Goal: Information Seeking & Learning: Learn about a topic

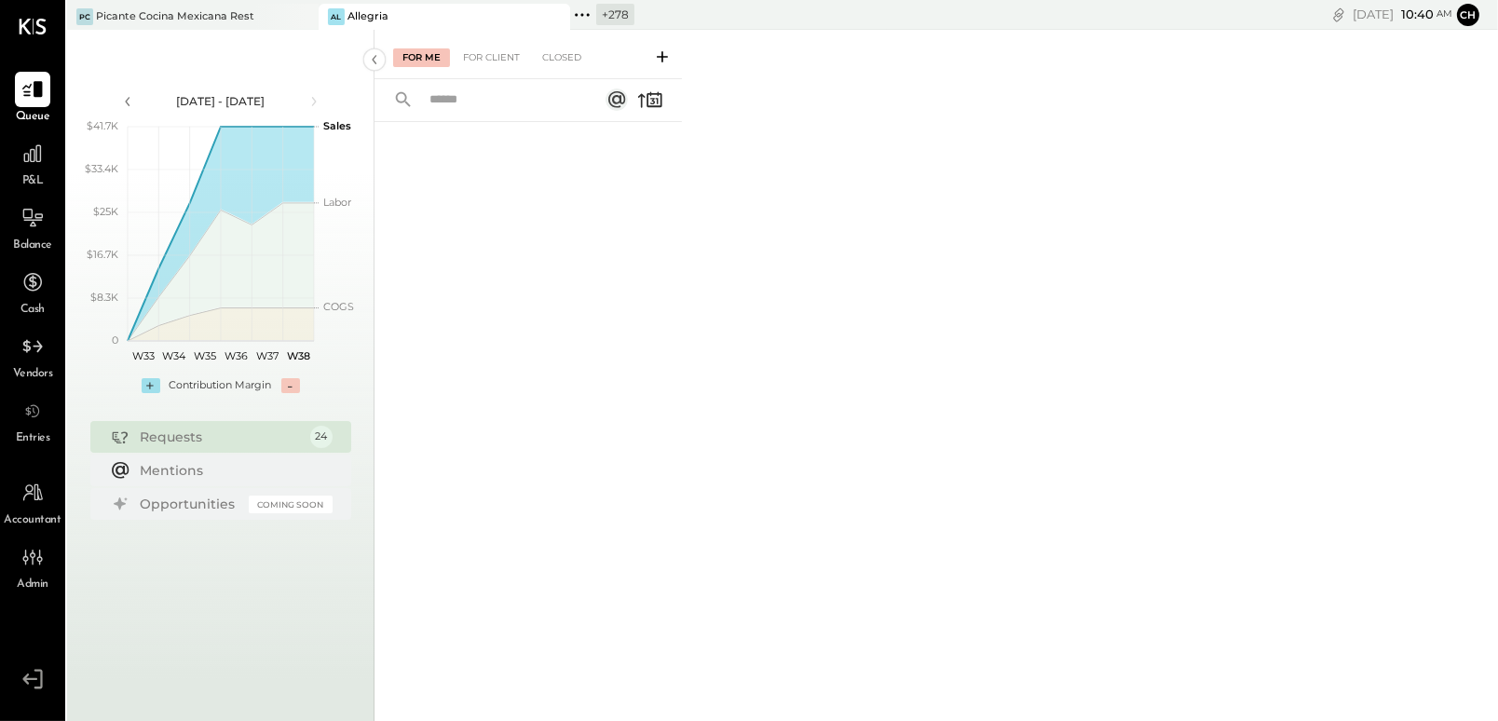
click at [581, 6] on icon at bounding box center [582, 15] width 24 height 24
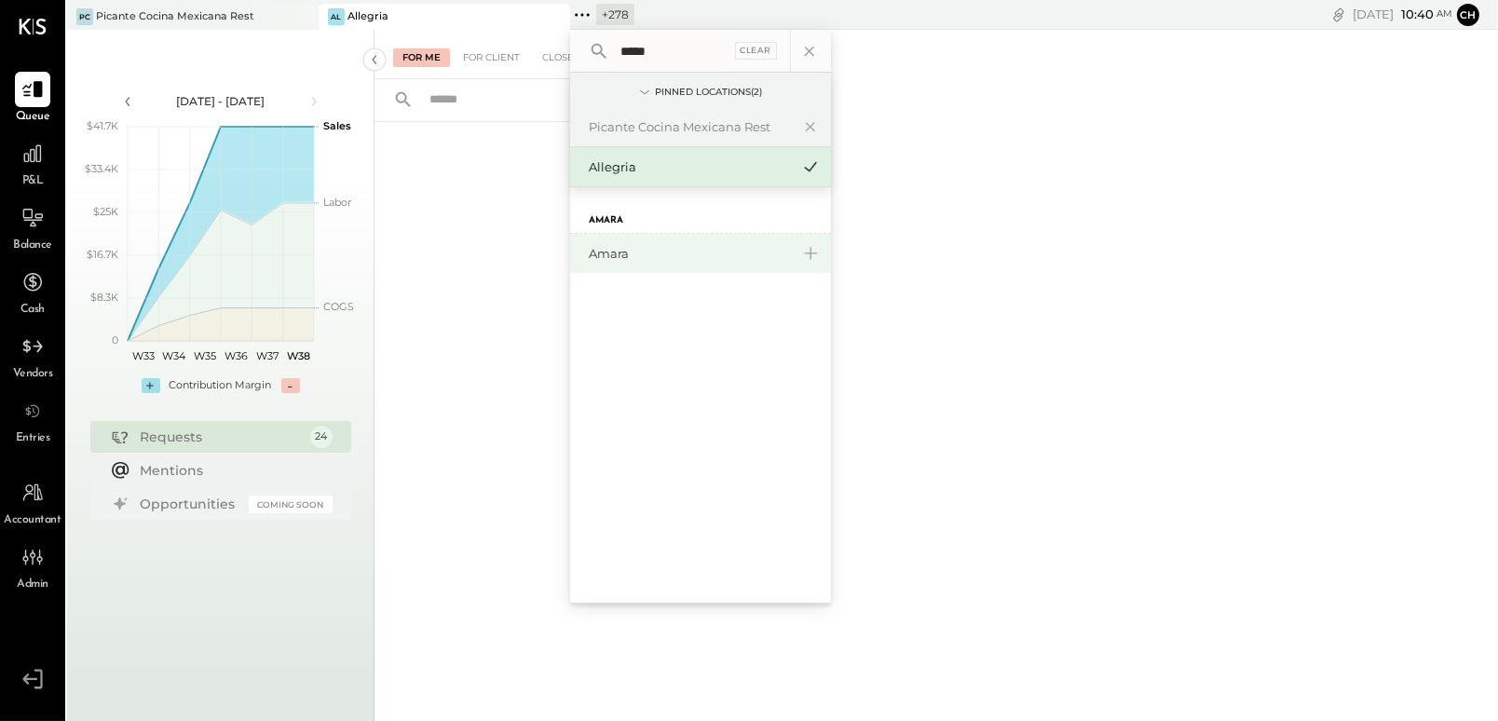
type input "*****"
click at [614, 271] on div "Amara" at bounding box center [700, 253] width 261 height 39
click at [615, 251] on div "Amara" at bounding box center [689, 254] width 201 height 18
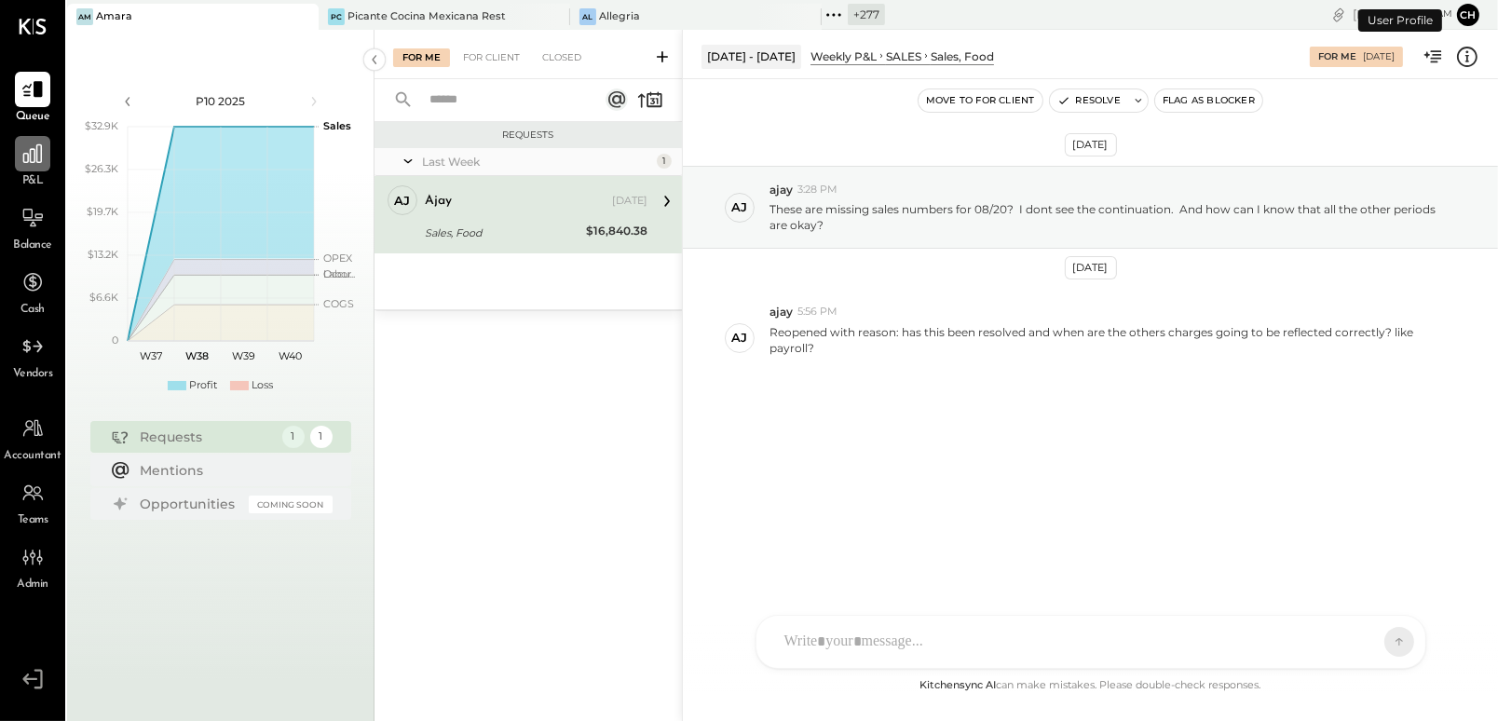
click at [31, 152] on icon at bounding box center [32, 154] width 24 height 24
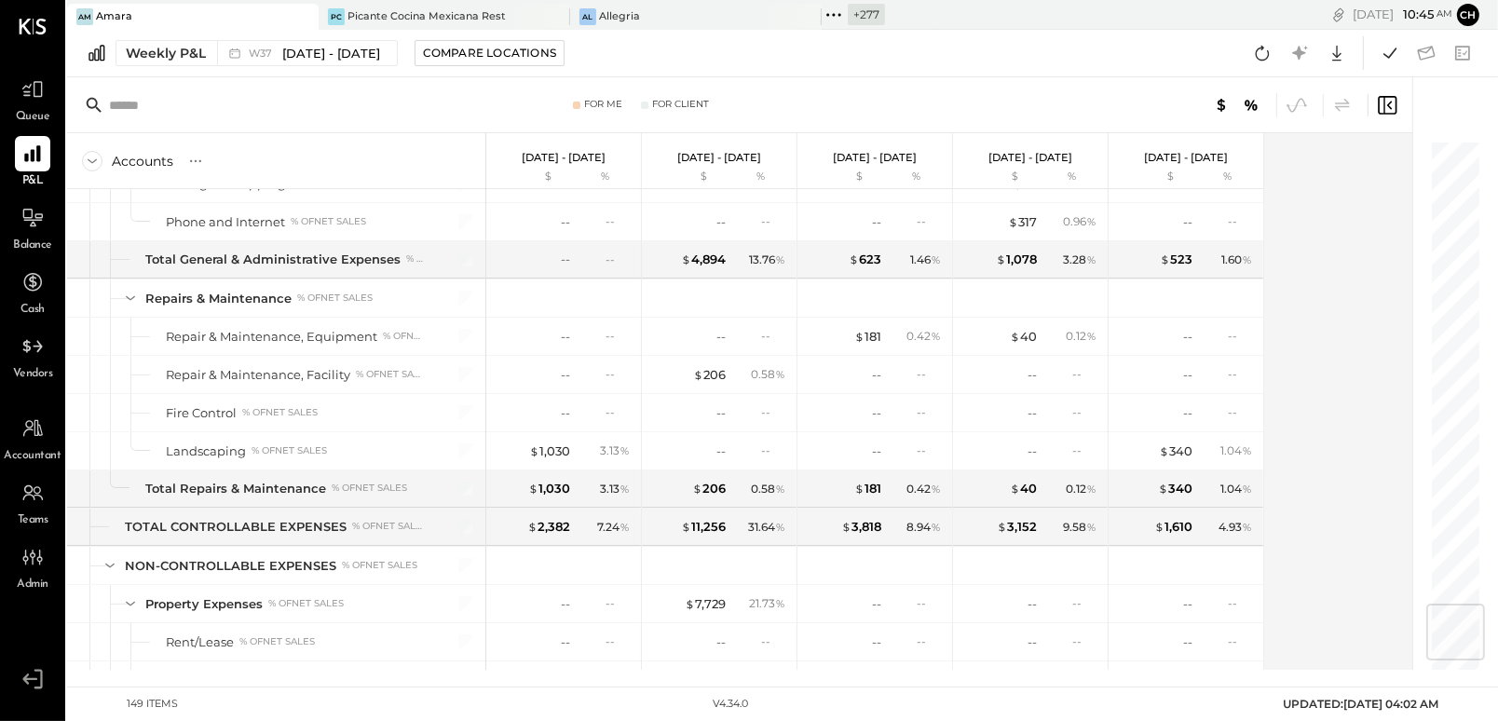
scroll to position [3894, 0]
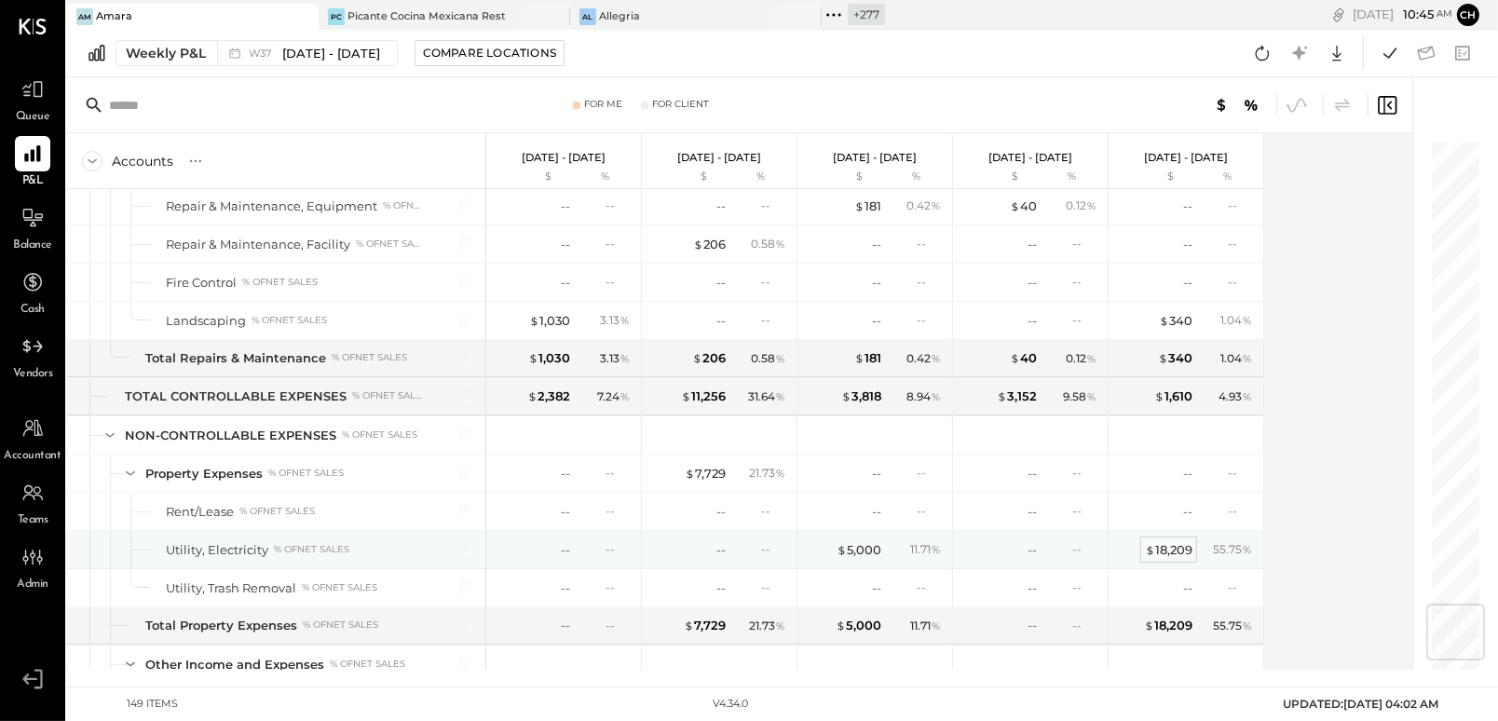
click at [1176, 541] on div "$ 18,209" at bounding box center [1169, 550] width 48 height 18
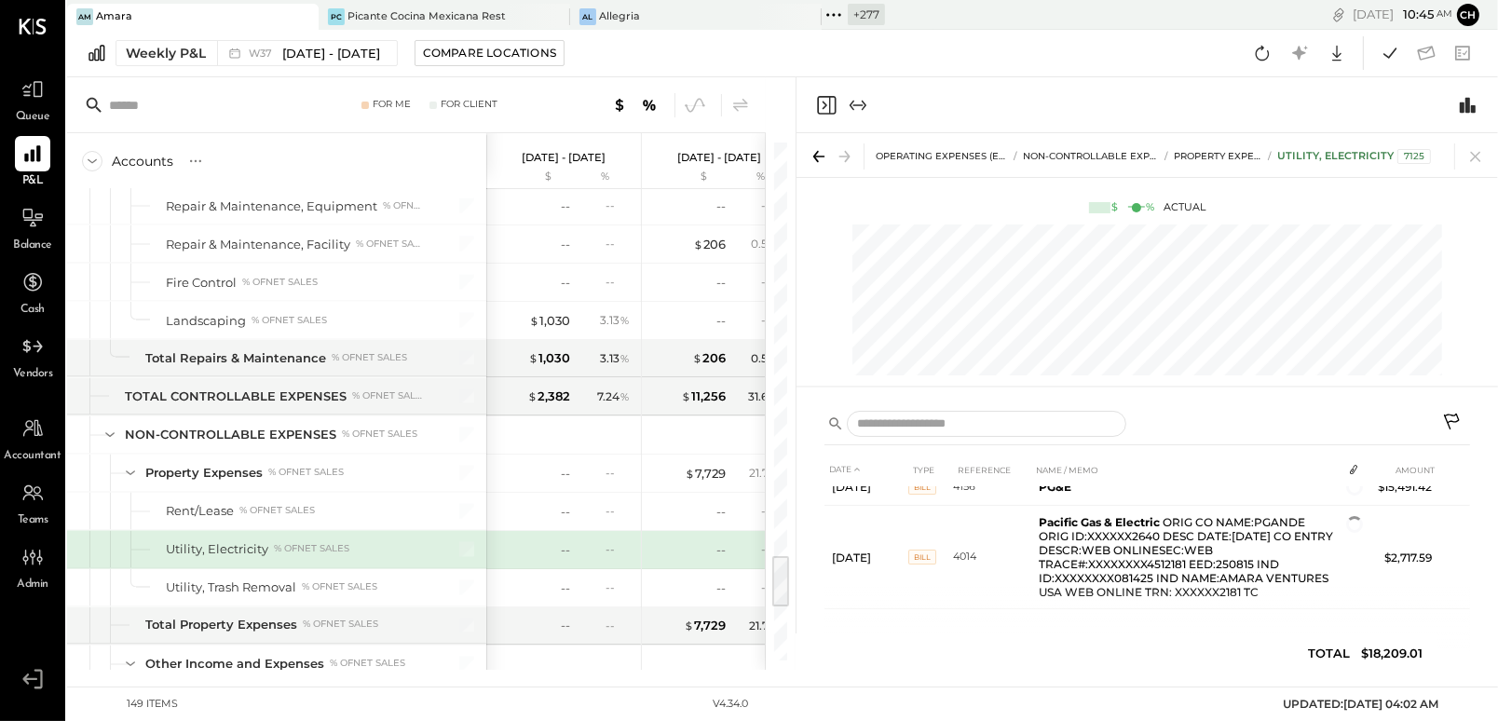
scroll to position [20, 0]
click at [823, 102] on icon "Close panel" at bounding box center [825, 105] width 5 height 8
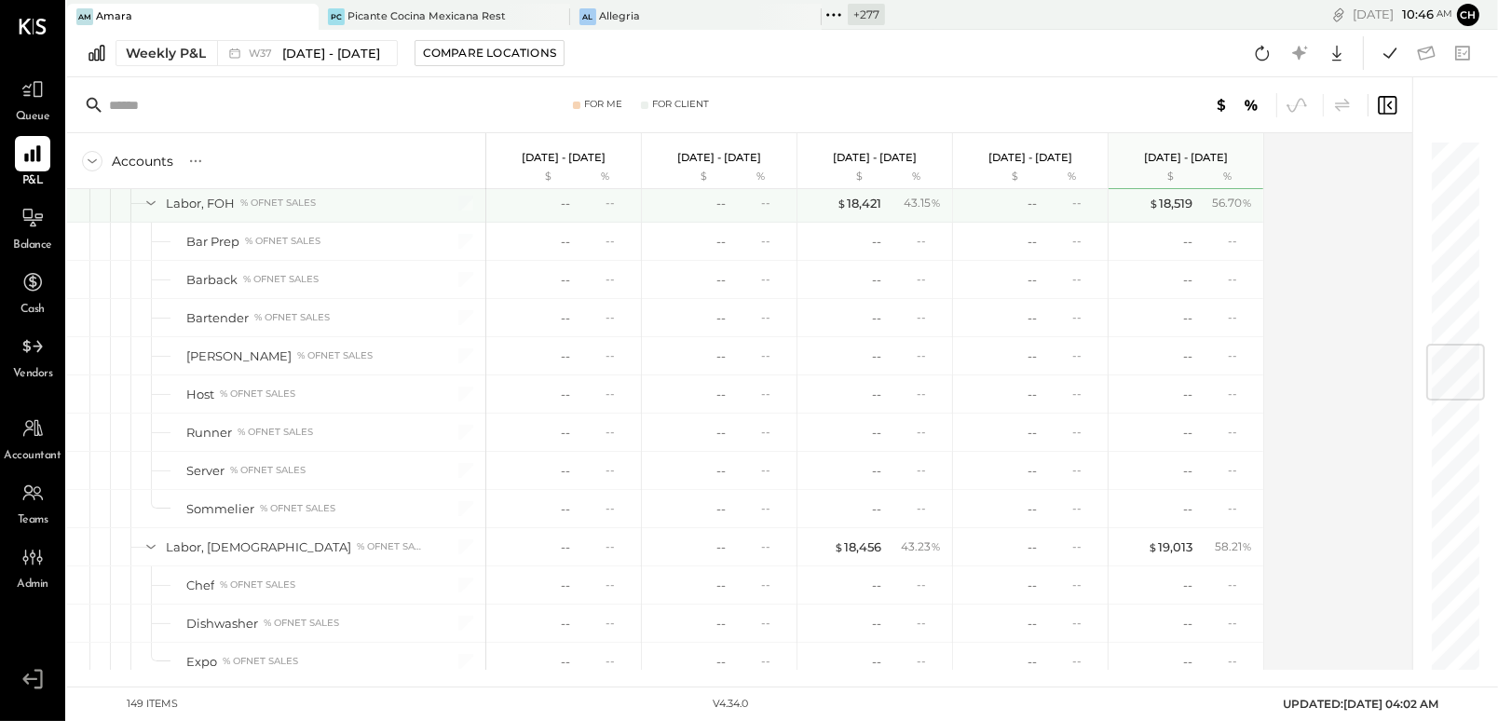
scroll to position [1693, 0]
